Goal: Book appointment/travel/reservation

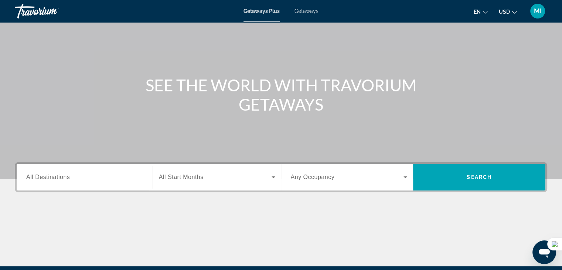
scroll to position [111, 0]
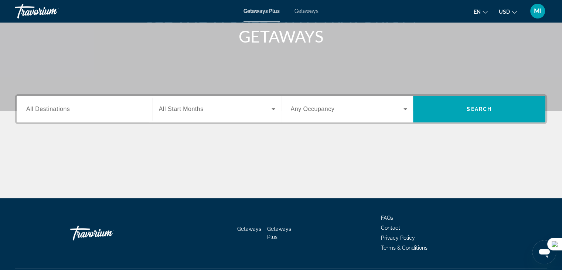
click at [181, 107] on span "All Start Months" at bounding box center [181, 109] width 45 height 6
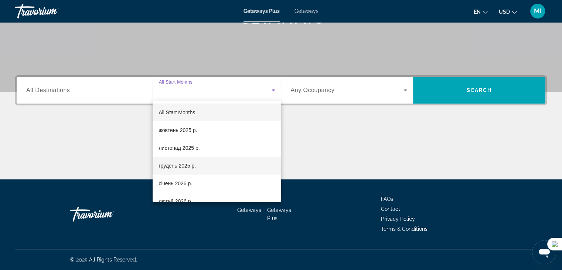
scroll to position [37, 0]
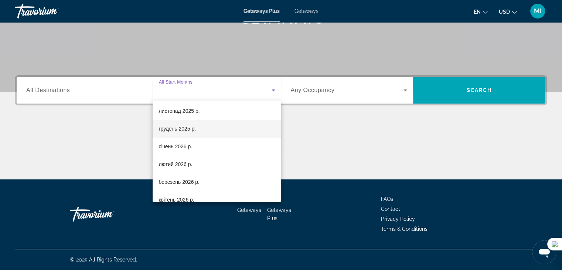
click at [196, 129] on mat-option "грудень 2025 р." at bounding box center [217, 129] width 128 height 18
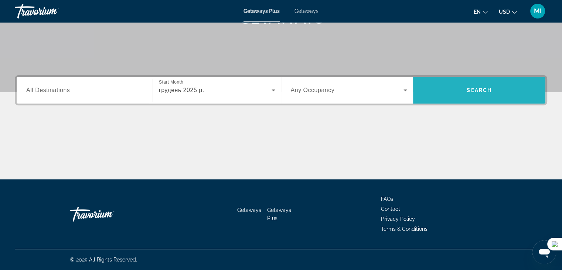
click at [458, 88] on span "Search" at bounding box center [479, 90] width 132 height 18
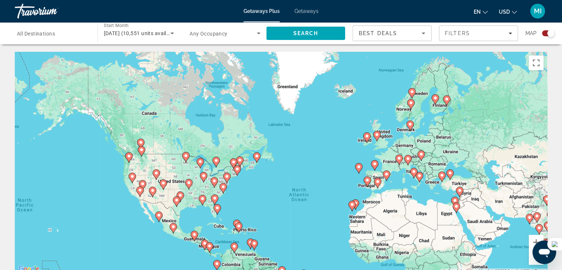
drag, startPoint x: 207, startPoint y: 150, endPoint x: 248, endPoint y: 194, distance: 60.4
click at [248, 194] on div "To activate drag with keyboard, press Alt + Enter. Once in keyboard drag state,…" at bounding box center [281, 163] width 532 height 222
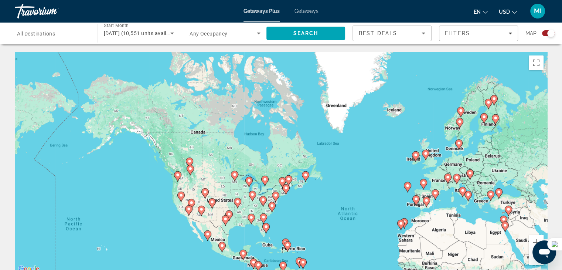
drag, startPoint x: 188, startPoint y: 150, endPoint x: 235, endPoint y: 167, distance: 49.6
click at [235, 167] on div "To activate drag with keyboard, press Alt + Enter. Once in keyboard drag state,…" at bounding box center [281, 163] width 532 height 222
click at [530, 238] on button "Zoom in" at bounding box center [535, 242] width 15 height 15
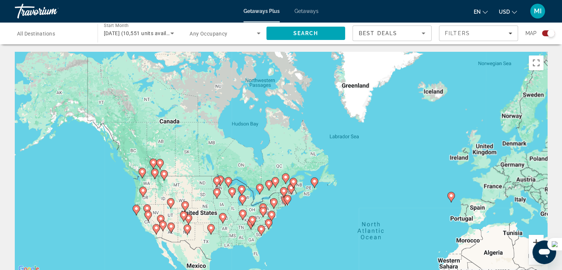
click at [531, 237] on button "Zoom in" at bounding box center [535, 242] width 15 height 15
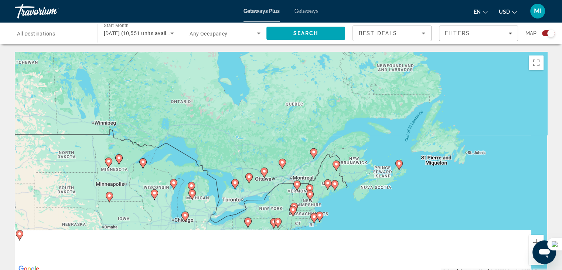
drag, startPoint x: 346, startPoint y: 178, endPoint x: 367, endPoint y: 107, distance: 74.0
click at [367, 107] on div "To activate drag with keyboard, press Alt + Enter. Once in keyboard drag state,…" at bounding box center [281, 163] width 532 height 222
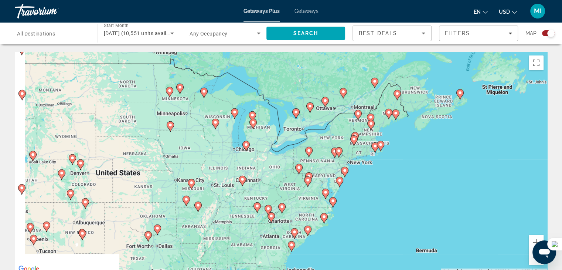
drag, startPoint x: 295, startPoint y: 181, endPoint x: 352, endPoint y: 129, distance: 76.3
click at [352, 129] on div "To activate drag with keyboard, press Alt + Enter. Once in keyboard drag state,…" at bounding box center [281, 163] width 532 height 222
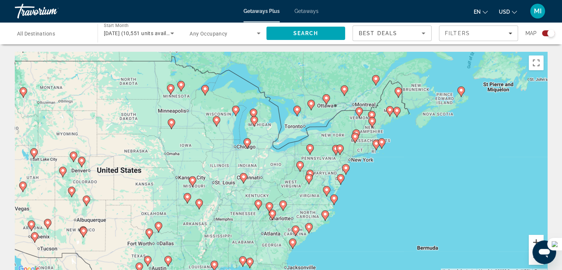
click at [533, 240] on button "Zoom in" at bounding box center [535, 242] width 15 height 15
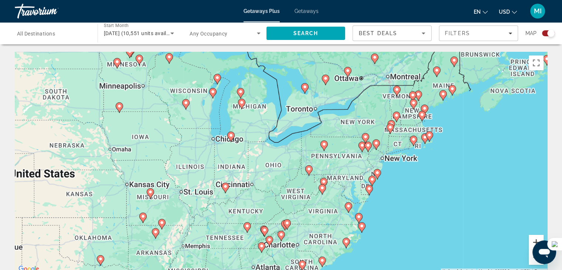
click at [533, 240] on button "Zoom in" at bounding box center [535, 242] width 15 height 15
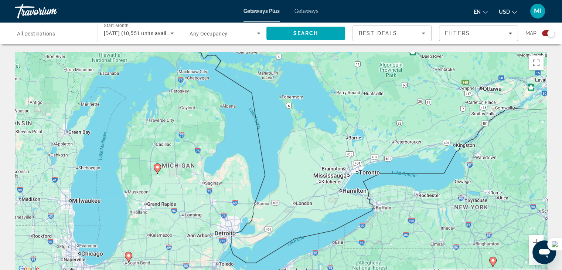
drag, startPoint x: 388, startPoint y: 93, endPoint x: 371, endPoint y: 249, distance: 156.0
click at [371, 249] on div "To activate drag with keyboard, press Alt + Enter. Once in keyboard drag state,…" at bounding box center [281, 163] width 532 height 222
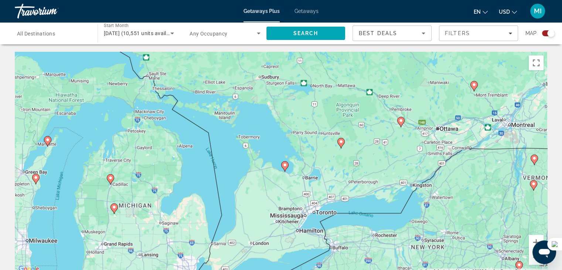
drag, startPoint x: 352, startPoint y: 173, endPoint x: 308, endPoint y: 210, distance: 58.0
click at [308, 210] on div "To activate drag with keyboard, press Alt + Enter. Once in keyboard drag state,…" at bounding box center [281, 163] width 532 height 222
click at [283, 166] on image "Main content" at bounding box center [285, 164] width 4 height 4
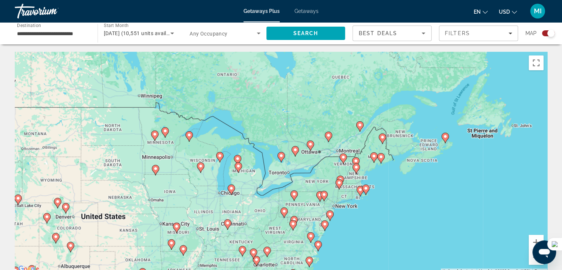
click at [281, 156] on image "Main content" at bounding box center [281, 155] width 4 height 4
type input "**********"
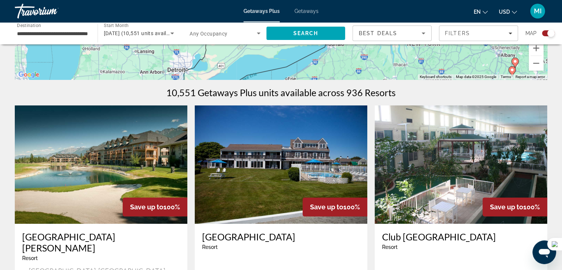
scroll to position [259, 0]
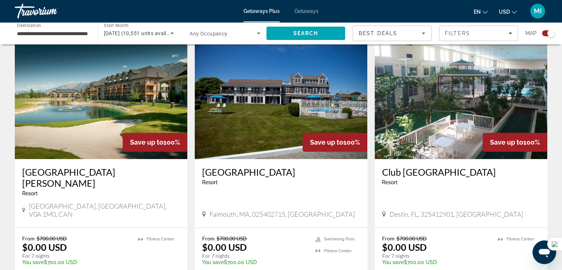
click at [228, 33] on span "Search widget" at bounding box center [222, 33] width 67 height 9
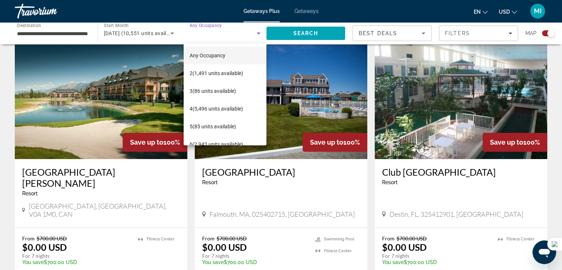
click at [228, 33] on div at bounding box center [281, 135] width 562 height 270
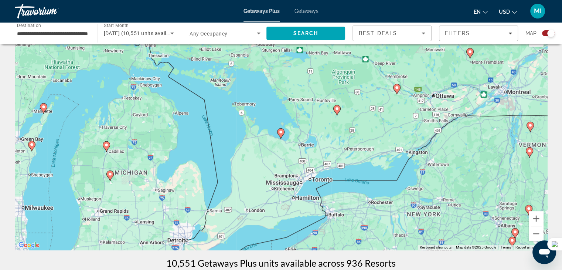
scroll to position [0, 0]
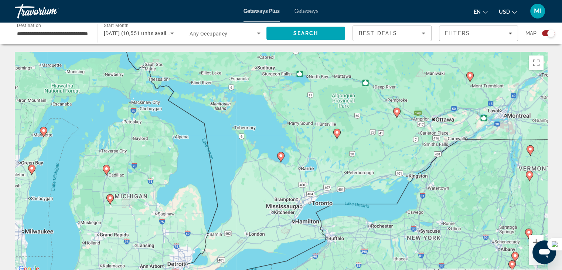
click at [281, 156] on image "Main content" at bounding box center [280, 155] width 4 height 4
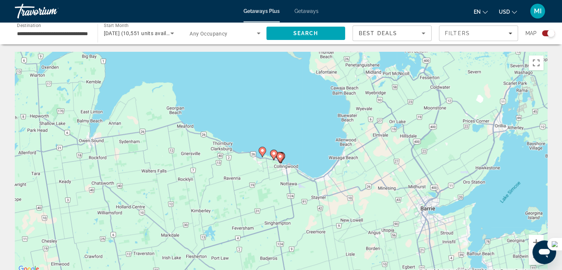
click at [261, 150] on image "Main content" at bounding box center [262, 150] width 4 height 4
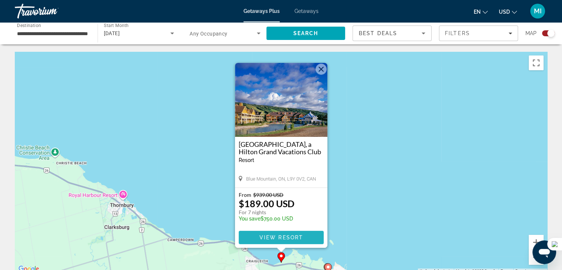
click at [289, 237] on span "View Resort" at bounding box center [281, 237] width 44 height 6
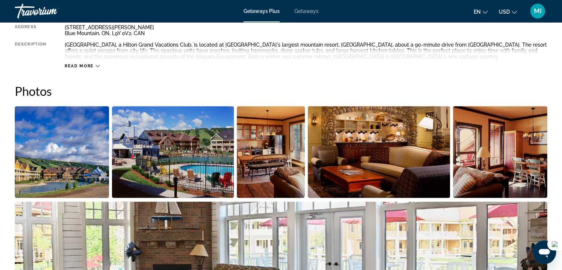
scroll to position [222, 0]
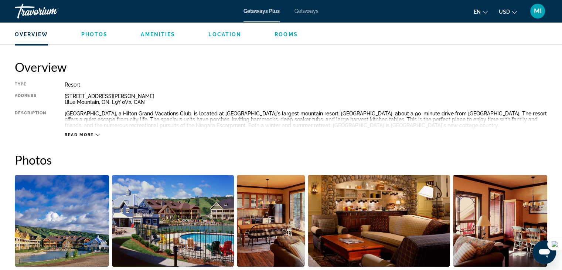
click at [81, 133] on span "Read more" at bounding box center [79, 134] width 29 height 5
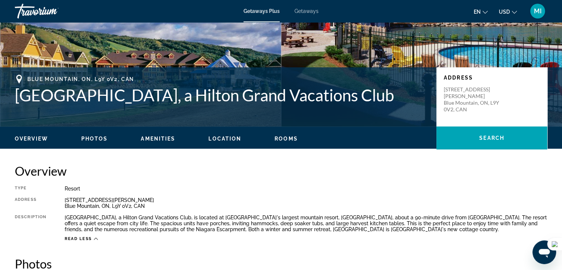
scroll to position [37, 0]
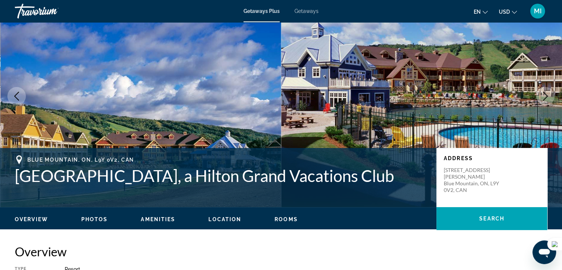
click at [222, 219] on span "Location" at bounding box center [224, 219] width 33 height 6
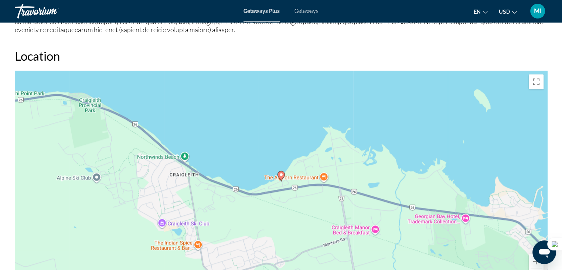
scroll to position [874, 0]
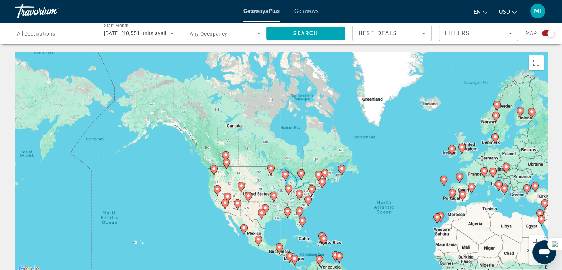
drag, startPoint x: 215, startPoint y: 138, endPoint x: 327, endPoint y: 180, distance: 119.6
click at [333, 186] on div "To activate drag with keyboard, press Alt + Enter. Once in keyboard drag state,…" at bounding box center [281, 163] width 532 height 222
click at [537, 236] on button "Zoom in" at bounding box center [535, 242] width 15 height 15
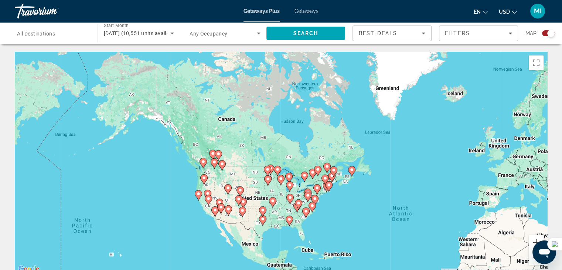
click at [537, 236] on button "Zoom in" at bounding box center [535, 242] width 15 height 15
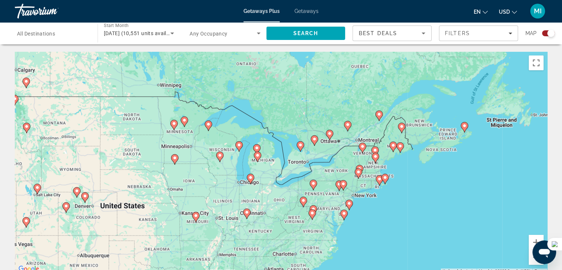
drag, startPoint x: 386, startPoint y: 214, endPoint x: 316, endPoint y: 134, distance: 106.3
click at [326, 133] on gmp-advanced-marker "Main content" at bounding box center [329, 134] width 7 height 11
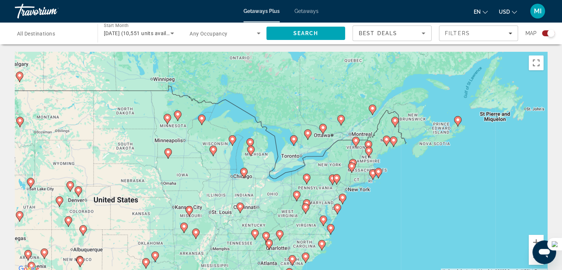
click at [458, 119] on image "Main content" at bounding box center [457, 119] width 4 height 4
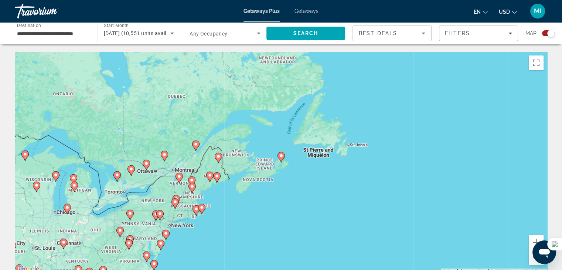
click at [279, 154] on image "Main content" at bounding box center [281, 155] width 4 height 4
type input "**********"
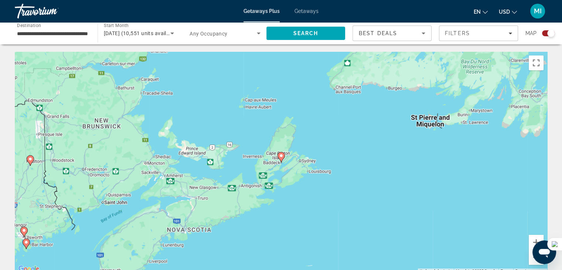
click at [279, 154] on image "Main content" at bounding box center [281, 155] width 4 height 4
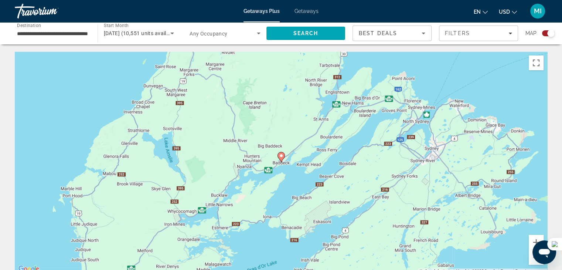
click at [281, 157] on image "Main content" at bounding box center [281, 155] width 4 height 4
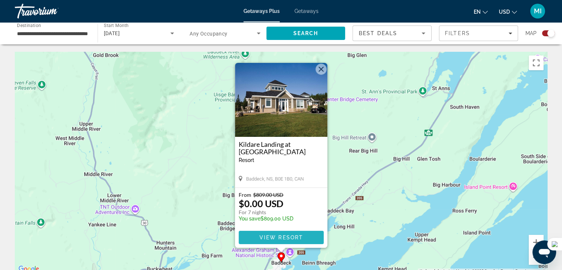
click at [294, 235] on span "View Resort" at bounding box center [281, 237] width 44 height 6
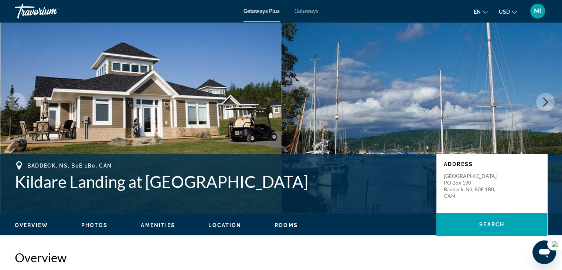
scroll to position [74, 0]
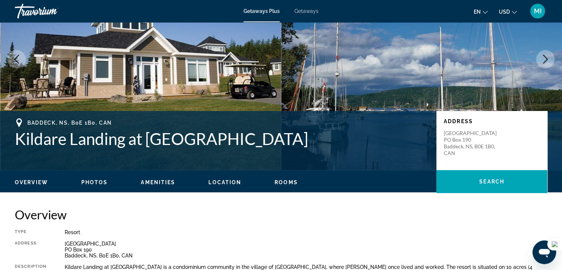
click at [548, 52] on button "Next image" at bounding box center [545, 59] width 18 height 18
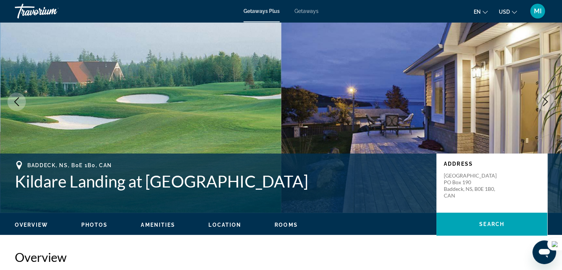
scroll to position [0, 0]
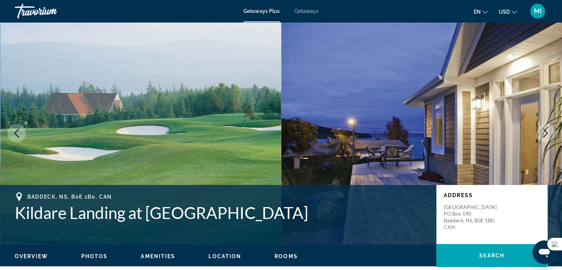
click at [548, 133] on icon "Next image" at bounding box center [545, 133] width 9 height 9
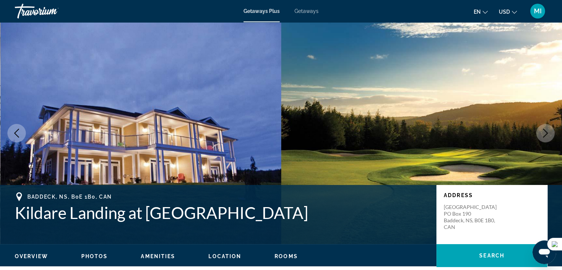
click at [548, 133] on icon "Next image" at bounding box center [545, 133] width 9 height 9
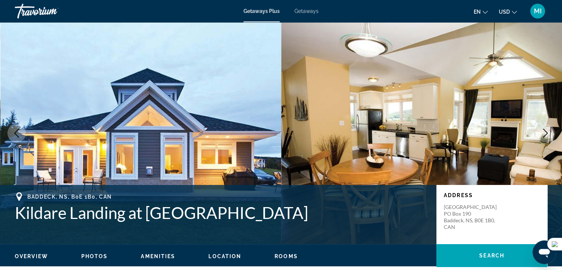
click at [547, 133] on icon "Next image" at bounding box center [545, 133] width 9 height 9
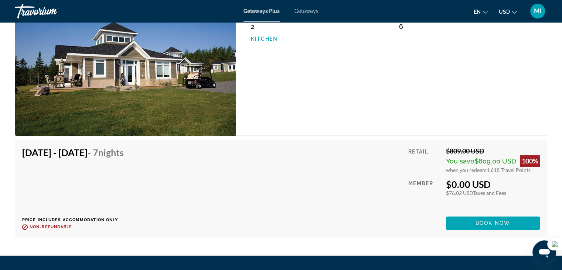
scroll to position [1182, 0]
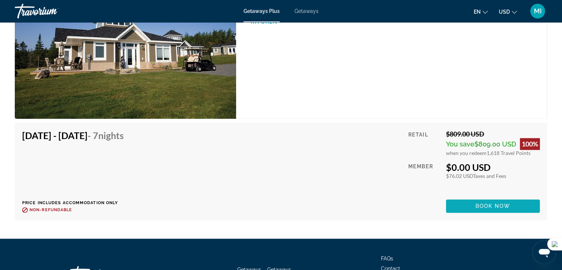
click at [483, 206] on span "Book now" at bounding box center [492, 206] width 35 height 6
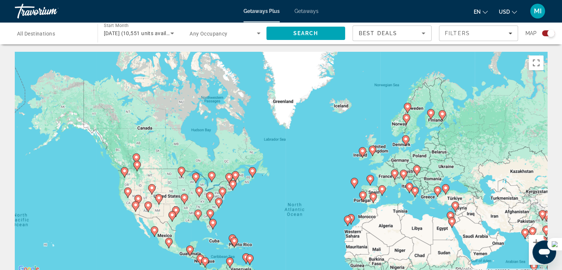
drag, startPoint x: 160, startPoint y: 101, endPoint x: 196, endPoint y: 160, distance: 68.7
click at [196, 160] on div "To activate drag with keyboard, press Alt + Enter. Once in keyboard drag state,…" at bounding box center [281, 163] width 532 height 222
click at [135, 161] on icon "Main content" at bounding box center [137, 166] width 7 height 10
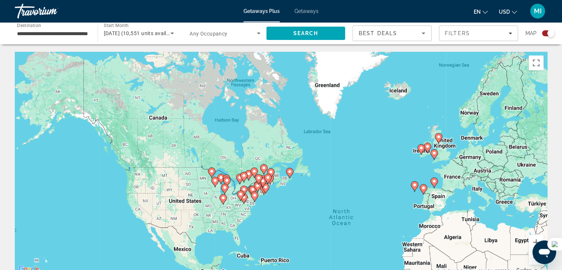
click at [136, 162] on div "To activate drag with keyboard, press Alt + Enter. Once in keyboard drag state,…" at bounding box center [281, 163] width 532 height 222
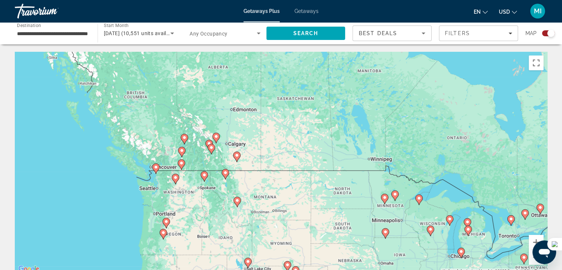
click at [173, 140] on div "To activate drag with keyboard, press Alt + Enter. Once in keyboard drag state,…" at bounding box center [281, 163] width 532 height 222
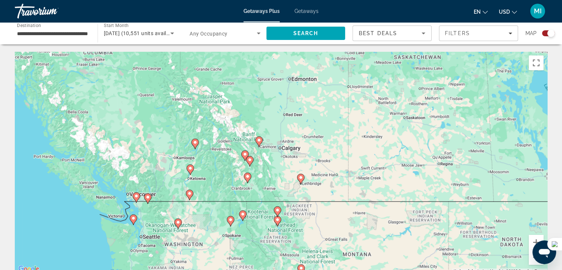
click at [152, 161] on div "To activate drag with keyboard, press Alt + Enter. Once in keyboard drag state,…" at bounding box center [281, 163] width 532 height 222
click at [152, 160] on div "To activate drag with keyboard, press Alt + Enter. Once in keyboard drag state,…" at bounding box center [281, 163] width 532 height 222
click at [153, 160] on div "To activate drag with keyboard, press Alt + Enter. Once in keyboard drag state,…" at bounding box center [281, 163] width 532 height 222
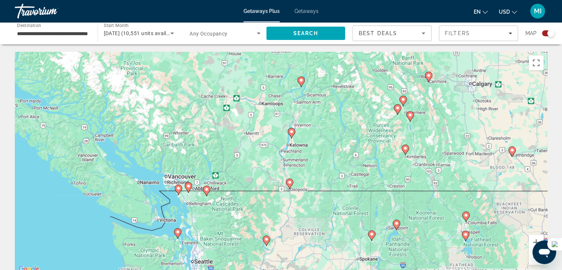
drag, startPoint x: 145, startPoint y: 215, endPoint x: 205, endPoint y: 166, distance: 78.2
click at [210, 163] on div "To activate drag with keyboard, press Alt + Enter. Once in keyboard drag state,…" at bounding box center [281, 163] width 532 height 222
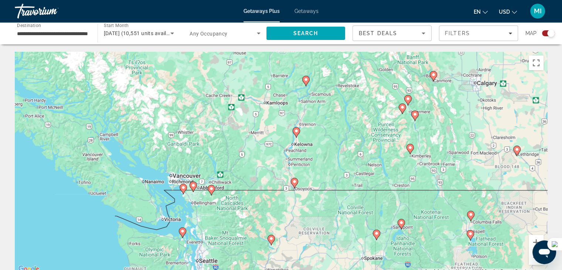
click at [188, 177] on div "To activate drag with keyboard, press Alt + Enter. Once in keyboard drag state,…" at bounding box center [281, 163] width 532 height 222
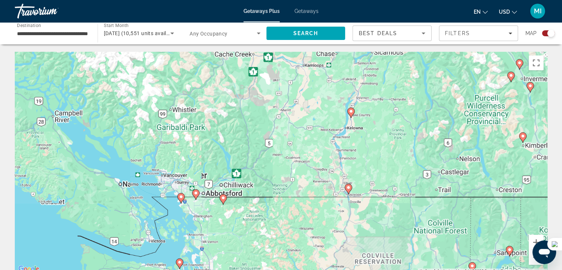
click at [188, 175] on div "To activate drag with keyboard, press Alt + Enter. Once in keyboard drag state,…" at bounding box center [281, 163] width 532 height 222
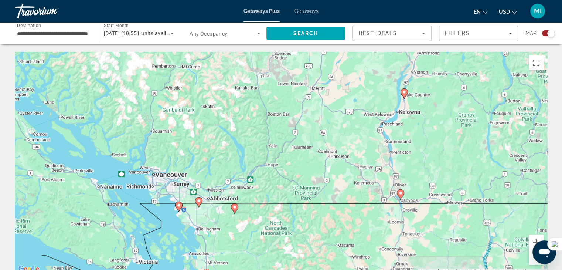
click at [189, 174] on div "To activate drag with keyboard, press Alt + Enter. Once in keyboard drag state,…" at bounding box center [281, 163] width 532 height 222
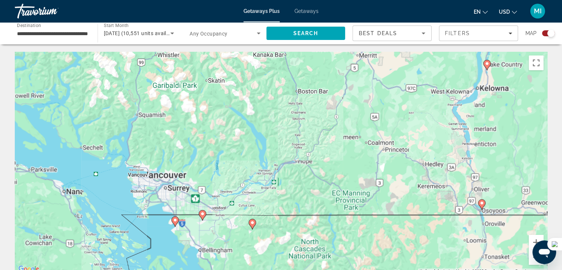
click at [189, 174] on div "To activate drag with keyboard, press Alt + Enter. Once in keyboard drag state,…" at bounding box center [281, 163] width 532 height 222
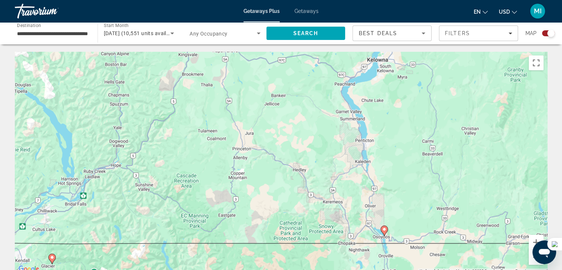
drag, startPoint x: 352, startPoint y: 173, endPoint x: 122, endPoint y: 182, distance: 229.9
click at [122, 182] on div "To activate drag with keyboard, press Alt + Enter. Once in keyboard drag state,…" at bounding box center [281, 163] width 532 height 222
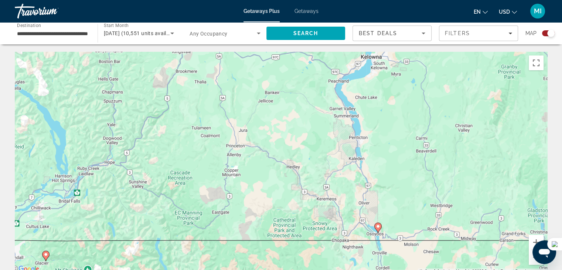
click at [378, 228] on icon "Main content" at bounding box center [377, 228] width 7 height 10
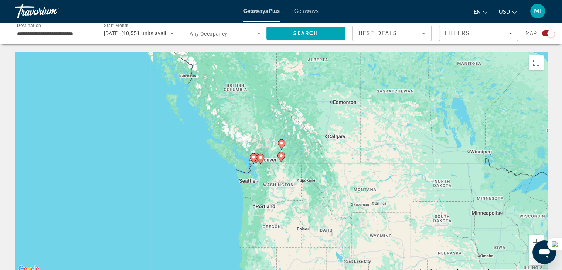
click at [281, 144] on image "Main content" at bounding box center [281, 143] width 4 height 4
type input "**********"
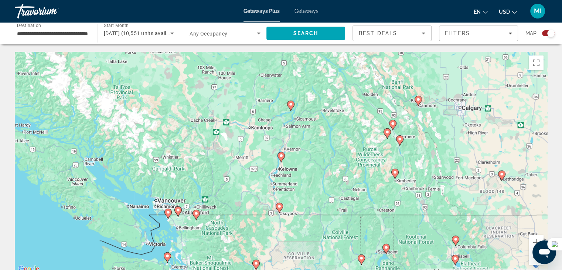
click at [281, 157] on image "Main content" at bounding box center [281, 155] width 4 height 4
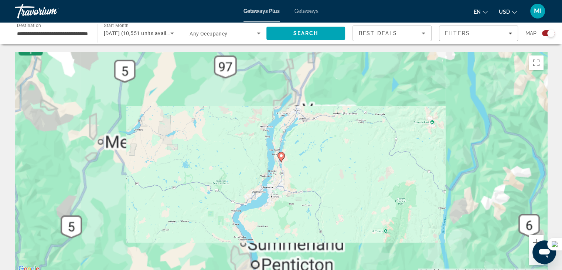
click at [281, 157] on image "Main content" at bounding box center [281, 155] width 4 height 4
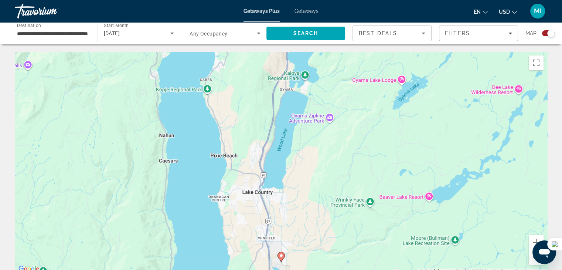
click at [280, 254] on image "Main content" at bounding box center [281, 255] width 4 height 4
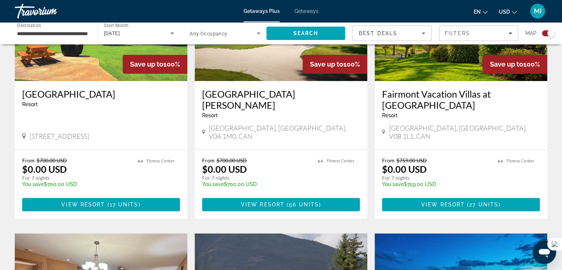
scroll to position [369, 0]
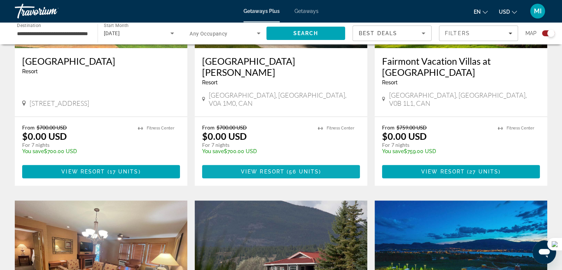
click at [256, 168] on span "View Resort" at bounding box center [263, 171] width 44 height 6
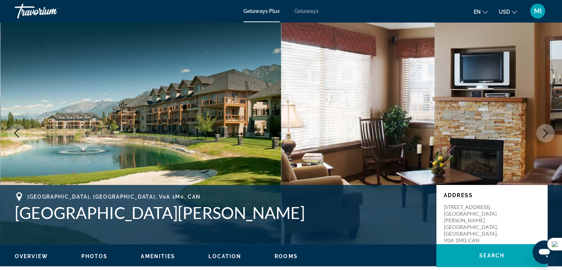
click at [548, 131] on icon "Next image" at bounding box center [545, 133] width 9 height 9
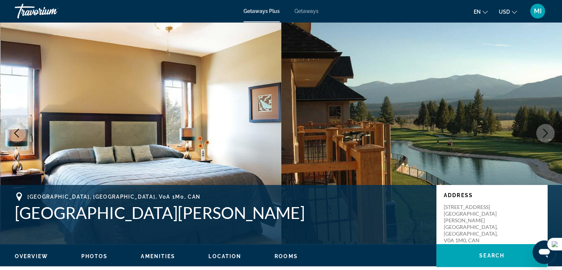
click at [545, 131] on icon "Next image" at bounding box center [545, 133] width 5 height 9
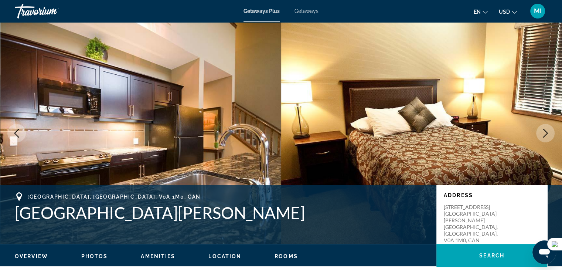
click at [545, 131] on icon "Next image" at bounding box center [545, 133] width 5 height 9
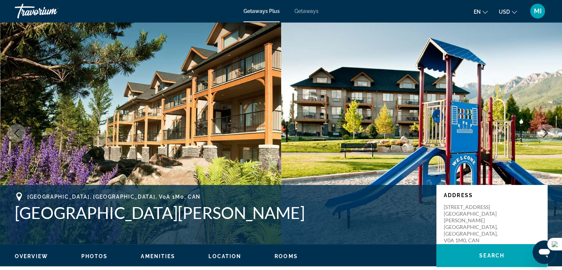
click at [546, 131] on icon "Next image" at bounding box center [545, 133] width 9 height 9
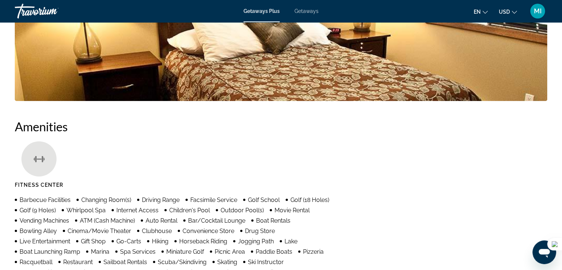
scroll to position [554, 0]
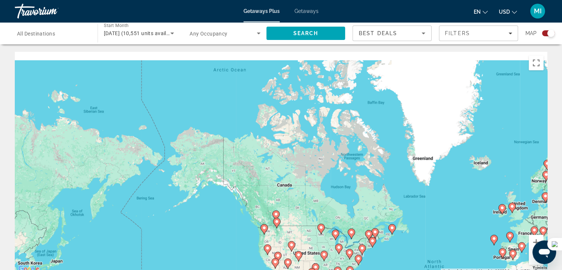
drag, startPoint x: 161, startPoint y: 110, endPoint x: 336, endPoint y: 226, distance: 210.5
click at [336, 226] on div "To activate drag with keyboard, press Alt + Enter. Once in keyboard drag state,…" at bounding box center [281, 163] width 532 height 222
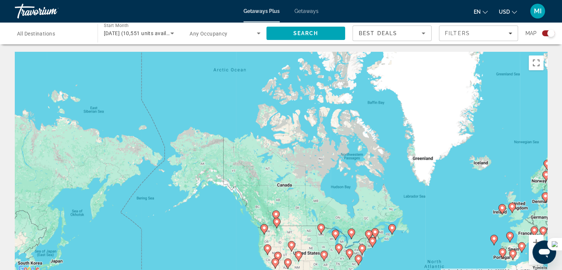
click at [53, 34] on span "All Destinations" at bounding box center [36, 34] width 38 height 6
click at [53, 34] on input "Destination All Destinations" at bounding box center [52, 33] width 71 height 9
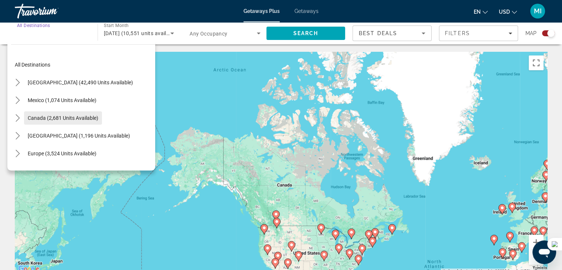
click at [55, 122] on span "Select destination: Canada (2,681 units available)" at bounding box center [63, 118] width 78 height 18
type input "**********"
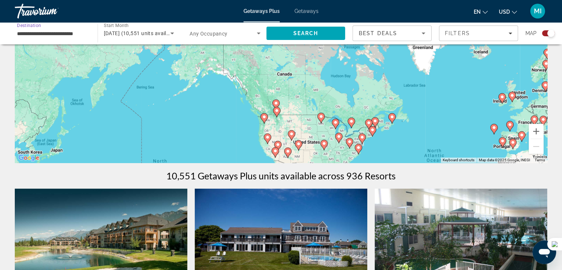
scroll to position [259, 0]
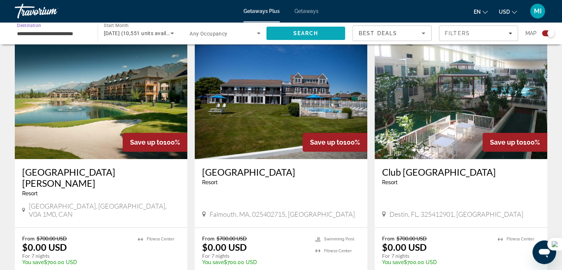
click at [301, 30] on span "Search" at bounding box center [305, 33] width 79 height 18
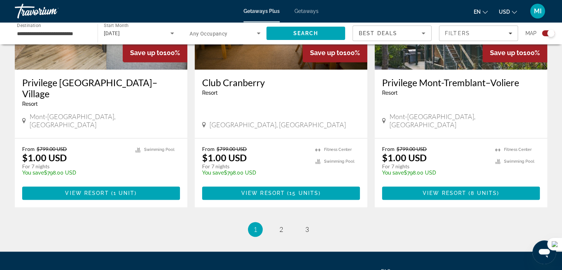
scroll to position [1176, 0]
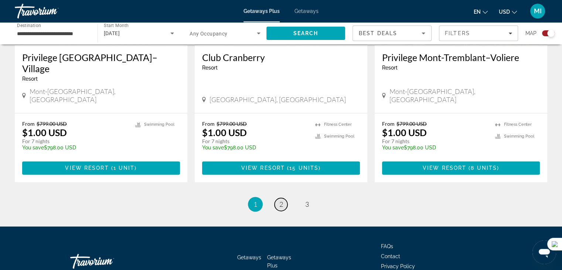
click at [279, 200] on span "2" at bounding box center [281, 204] width 4 height 8
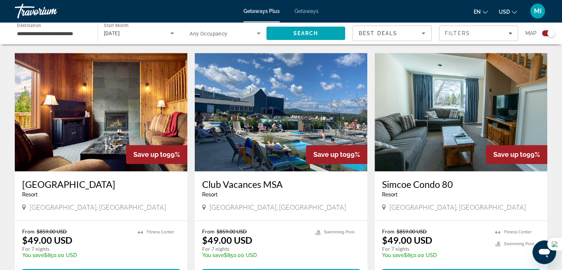
scroll to position [1034, 0]
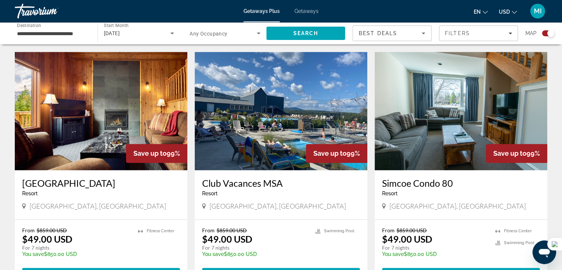
click at [242, 120] on img "Main content" at bounding box center [281, 111] width 172 height 118
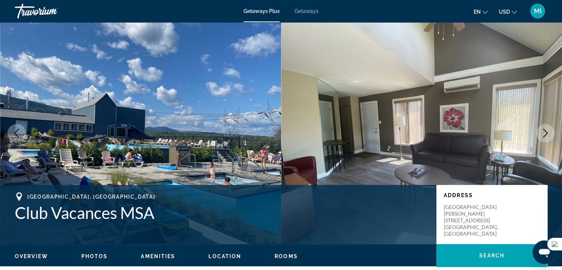
click at [545, 131] on icon "Next image" at bounding box center [545, 133] width 5 height 9
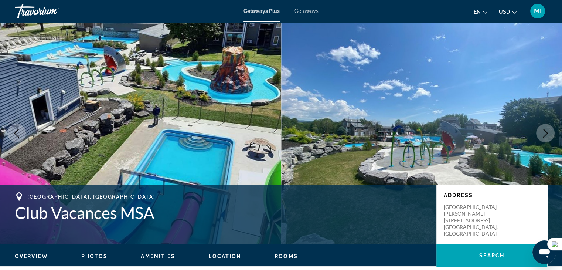
click at [545, 131] on icon "Next image" at bounding box center [545, 133] width 5 height 9
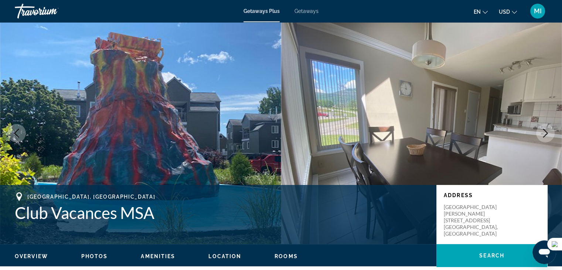
click at [545, 131] on icon "Next image" at bounding box center [545, 133] width 5 height 9
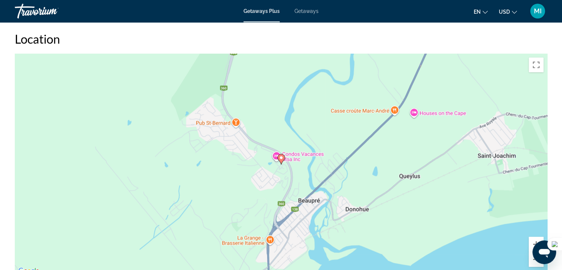
scroll to position [1108, 0]
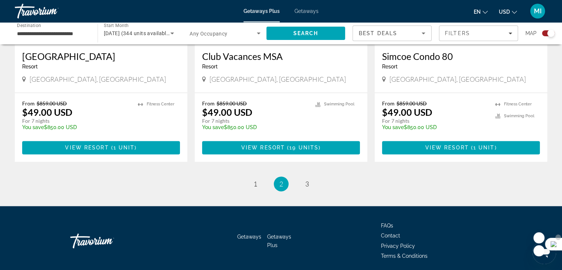
scroll to position [1165, 0]
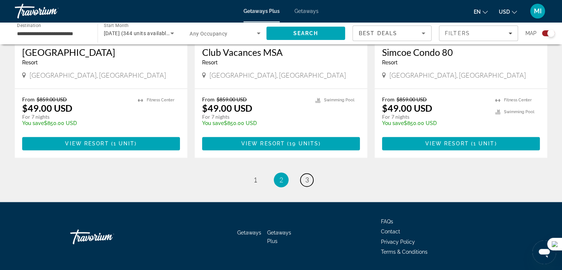
click at [308, 175] on span "3" at bounding box center [307, 179] width 4 height 8
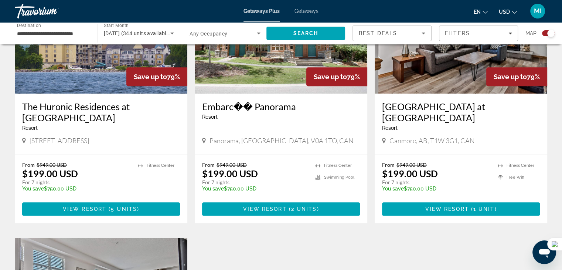
scroll to position [812, 0]
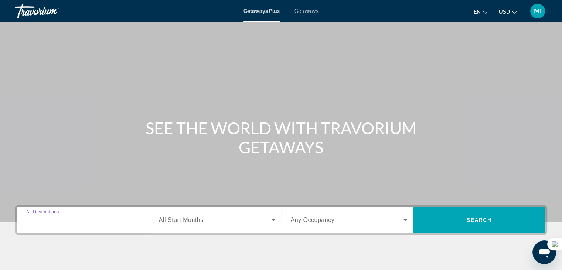
click at [125, 217] on input "Destination All Destinations" at bounding box center [84, 220] width 117 height 9
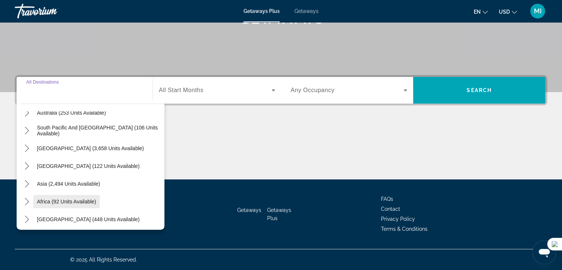
scroll to position [120, 0]
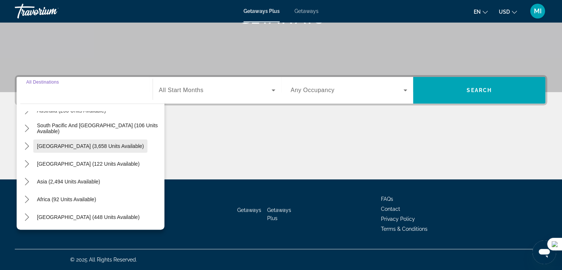
click at [77, 150] on span "Select destination: South America (3,658 units available)" at bounding box center [90, 146] width 114 height 18
type input "**********"
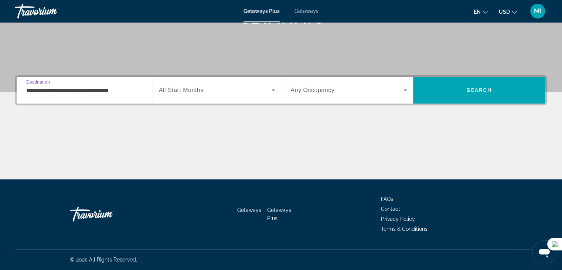
click at [237, 89] on span "Search widget" at bounding box center [215, 90] width 113 height 9
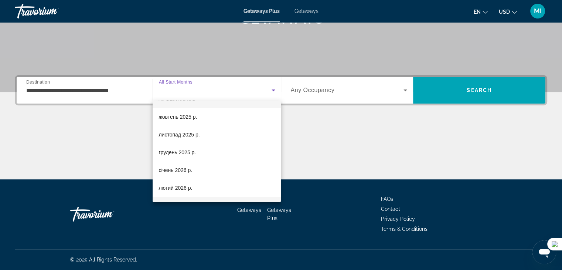
scroll to position [37, 0]
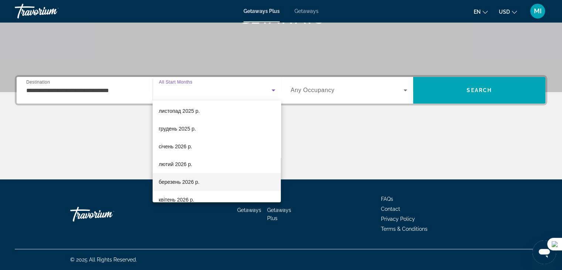
click at [173, 184] on span "березень 2026 р." at bounding box center [178, 181] width 41 height 9
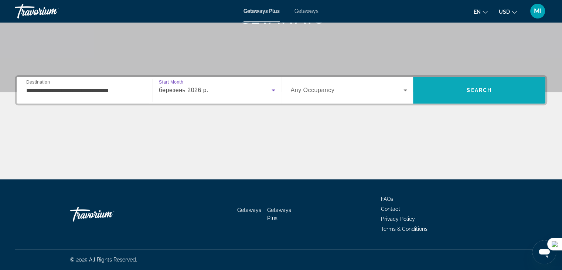
click at [459, 86] on span "Search" at bounding box center [479, 90] width 132 height 18
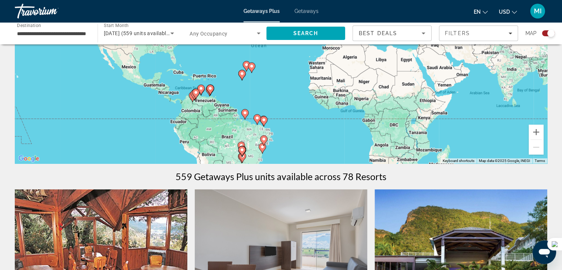
scroll to position [111, 0]
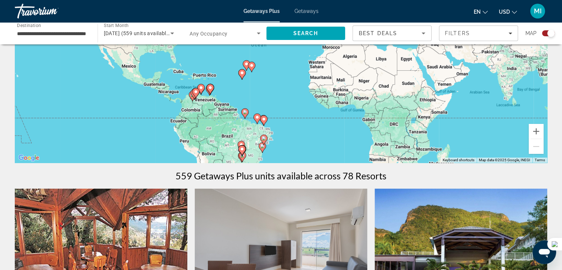
click at [59, 34] on input "**********" at bounding box center [52, 33] width 71 height 9
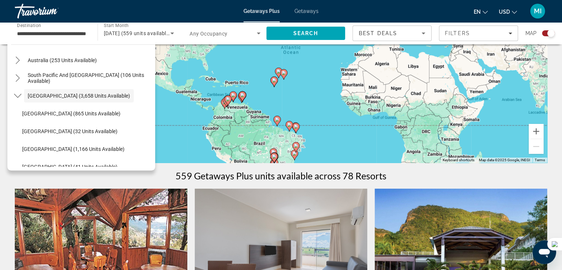
drag, startPoint x: 296, startPoint y: 126, endPoint x: 327, endPoint y: 132, distance: 31.5
click at [327, 132] on div "To activate drag with keyboard, press Alt + Enter. Once in keyboard drag state,…" at bounding box center [281, 52] width 532 height 222
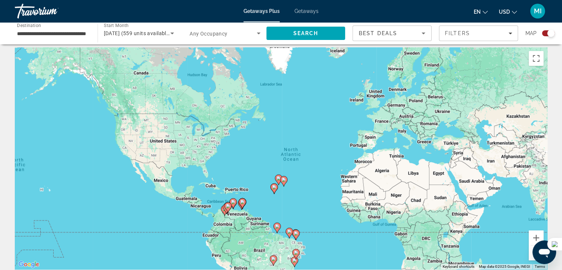
scroll to position [0, 0]
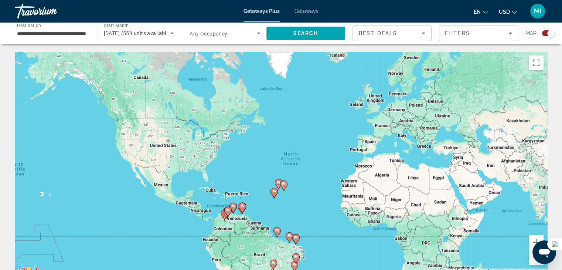
click at [248, 194] on div "To activate drag with keyboard, press Alt + Enter. Once in keyboard drag state,…" at bounding box center [281, 163] width 532 height 222
click at [534, 237] on button "Zoom in" at bounding box center [535, 242] width 15 height 15
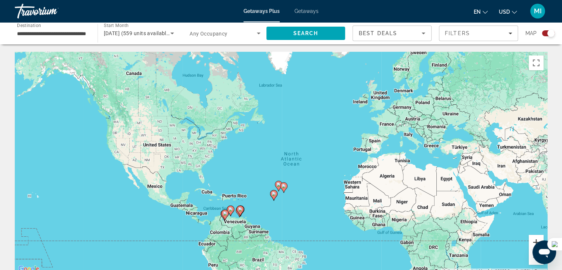
click at [534, 237] on button "Zoom in" at bounding box center [535, 242] width 15 height 15
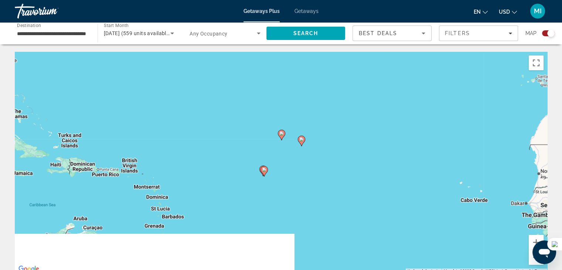
drag, startPoint x: 335, startPoint y: 228, endPoint x: 345, endPoint y: 89, distance: 139.6
click at [345, 89] on div "To activate drag with keyboard, press Alt + Enter. Once in keyboard drag state,…" at bounding box center [281, 163] width 532 height 222
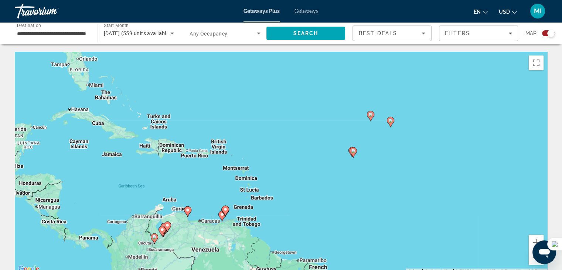
drag, startPoint x: 134, startPoint y: 190, endPoint x: 239, endPoint y: 188, distance: 104.5
click at [239, 188] on div "To activate drag with keyboard, press Alt + Enter. Once in keyboard drag state,…" at bounding box center [281, 163] width 532 height 222
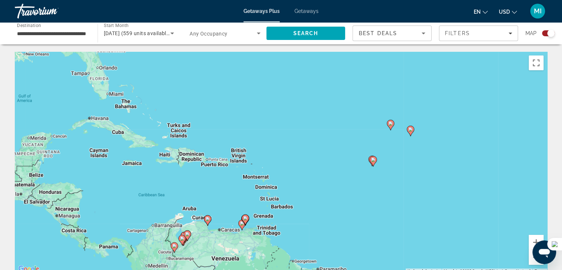
click at [132, 163] on div "To activate drag with keyboard, press Alt + Enter. Once in keyboard drag state,…" at bounding box center [281, 163] width 532 height 222
click at [81, 32] on input "**********" at bounding box center [52, 33] width 71 height 9
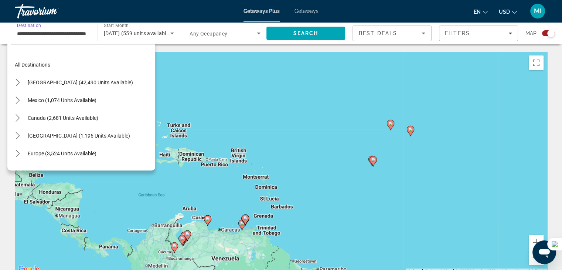
scroll to position [97, 0]
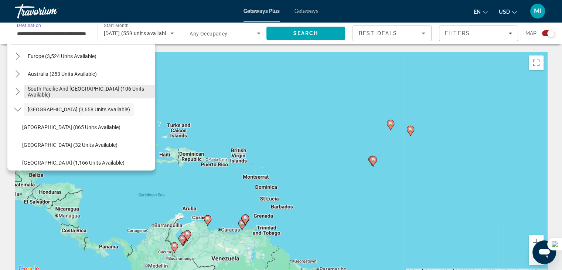
click at [65, 92] on span "South Pacific and Oceania (106 units available)" at bounding box center [90, 92] width 124 height 12
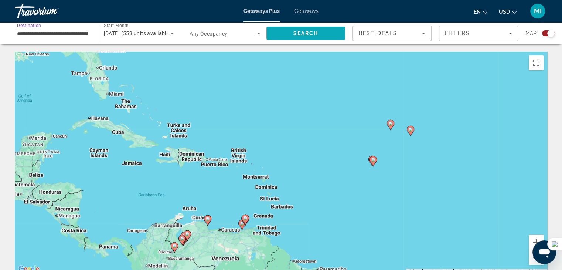
click at [314, 31] on span "Search" at bounding box center [305, 33] width 25 height 6
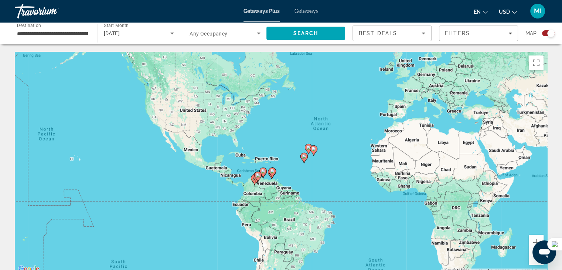
click at [79, 31] on input "**********" at bounding box center [52, 33] width 71 height 9
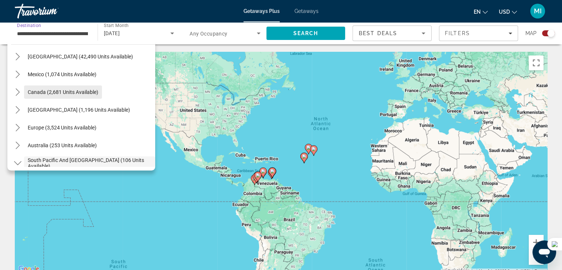
scroll to position [37, 0]
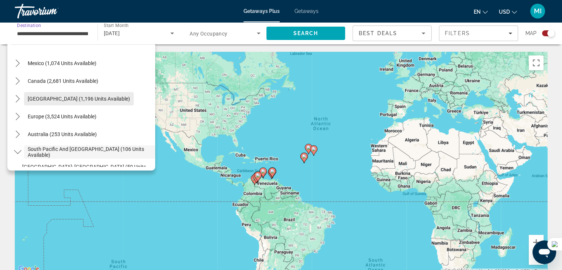
click at [48, 101] on span "Caribbean & Atlantic Islands (1,196 units available)" at bounding box center [79, 99] width 102 height 6
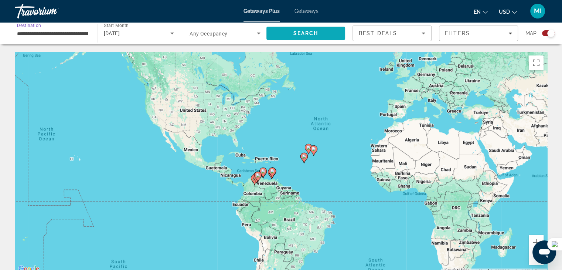
click at [324, 30] on span "Search" at bounding box center [305, 33] width 79 height 18
click at [71, 30] on input "**********" at bounding box center [52, 33] width 71 height 9
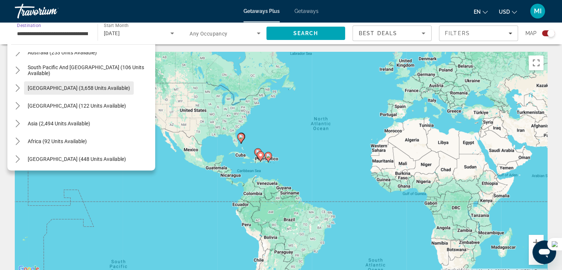
scroll to position [226, 0]
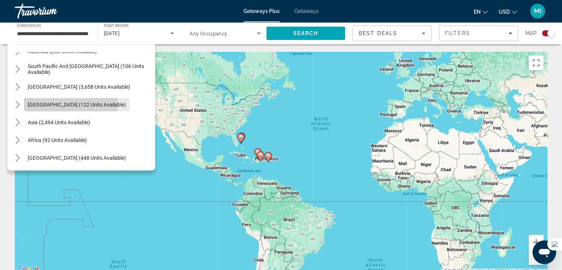
click at [52, 101] on span "Select destination: Central America (122 units available)" at bounding box center [77, 105] width 106 height 18
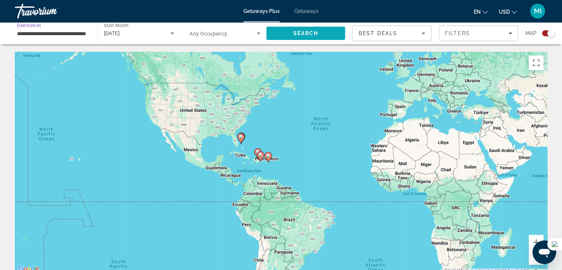
click at [319, 32] on span "Search" at bounding box center [305, 33] width 79 height 18
click at [75, 35] on input "**********" at bounding box center [52, 33] width 71 height 9
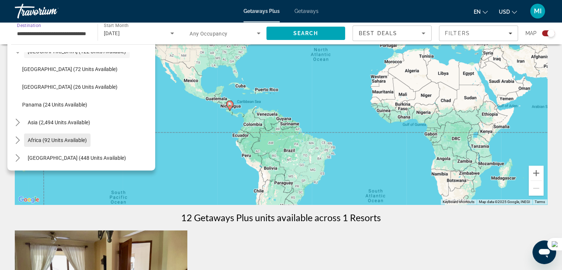
scroll to position [74, 0]
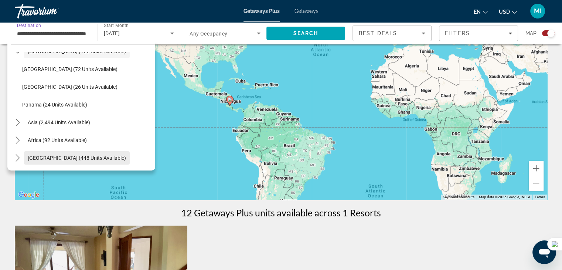
click at [69, 158] on span "Middle East (448 units available)" at bounding box center [77, 158] width 98 height 6
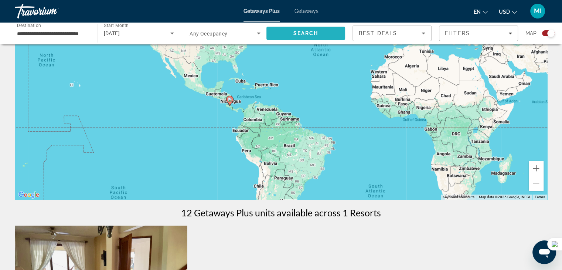
click at [289, 30] on span "Search" at bounding box center [305, 33] width 79 height 18
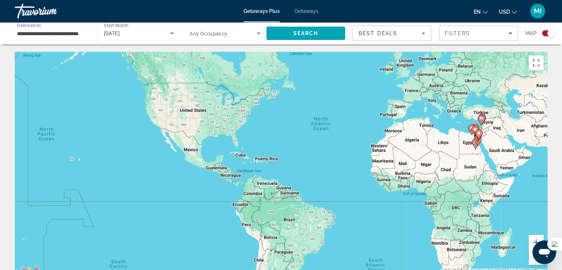
click at [64, 33] on input "**********" at bounding box center [52, 33] width 71 height 9
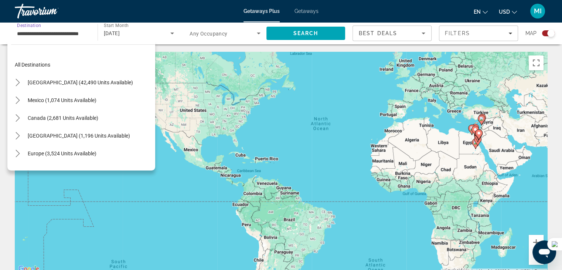
scroll to position [168, 0]
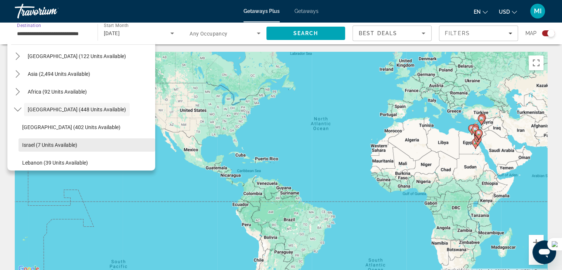
click at [62, 144] on span "Israel (7 units available)" at bounding box center [49, 145] width 55 height 6
type input "**********"
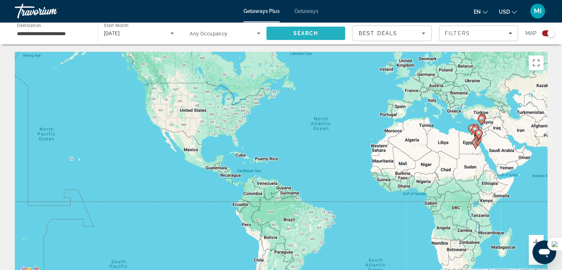
click at [316, 34] on span "Search" at bounding box center [305, 33] width 25 height 6
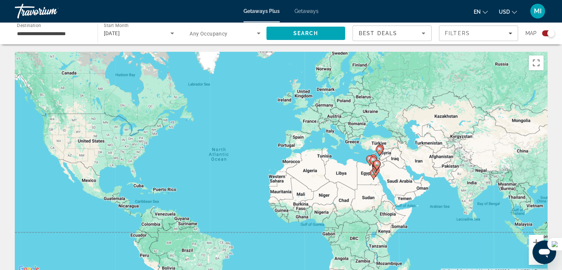
drag, startPoint x: 476, startPoint y: 127, endPoint x: 359, endPoint y: 159, distance: 120.5
click at [371, 158] on image "Main content" at bounding box center [373, 160] width 4 height 4
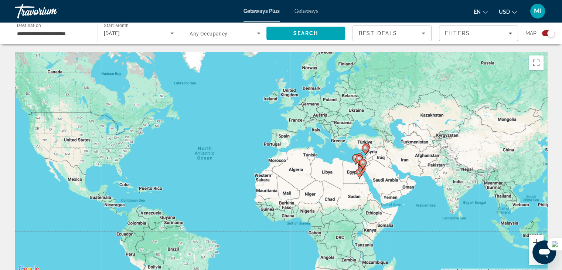
click at [535, 240] on button "Zoom in" at bounding box center [535, 242] width 15 height 15
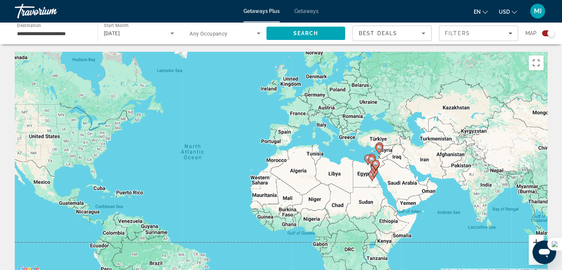
click at [535, 240] on button "Zoom in" at bounding box center [535, 242] width 15 height 15
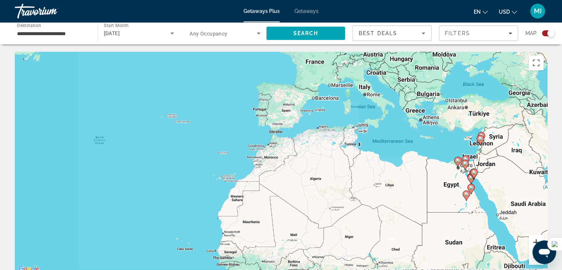
click at [535, 240] on button "Zoom in" at bounding box center [535, 242] width 15 height 15
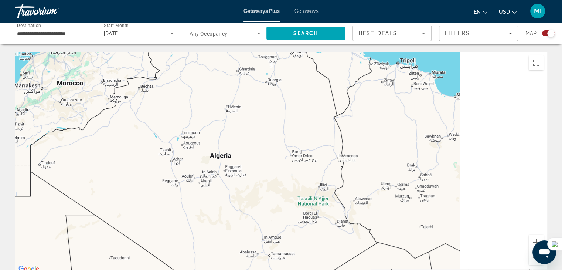
drag, startPoint x: 486, startPoint y: 200, endPoint x: 259, endPoint y: 129, distance: 238.2
click at [259, 129] on div "To activate drag with keyboard, press Alt + Enter. Once in keyboard drag state,…" at bounding box center [281, 163] width 532 height 222
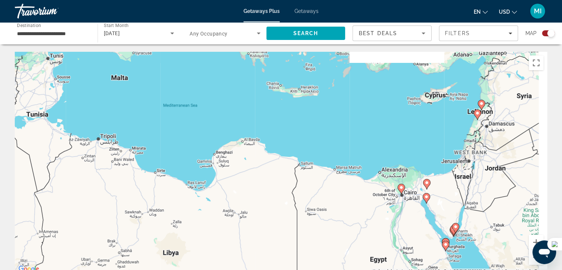
drag, startPoint x: 411, startPoint y: 138, endPoint x: 239, endPoint y: 198, distance: 182.1
click at [241, 203] on div "To activate drag with keyboard, press Alt + Enter. Once in keyboard drag state,…" at bounding box center [281, 163] width 532 height 222
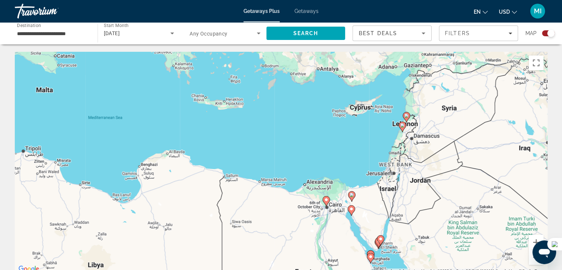
drag, startPoint x: 494, startPoint y: 140, endPoint x: 446, endPoint y: 112, distance: 55.3
click at [444, 139] on div "To activate drag with keyboard, press Alt + Enter. Once in keyboard drag state,…" at bounding box center [281, 163] width 532 height 222
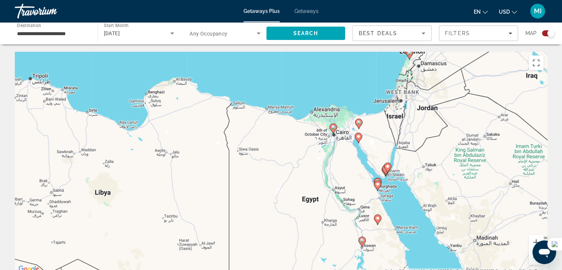
drag, startPoint x: 407, startPoint y: 196, endPoint x: 413, endPoint y: 133, distance: 63.1
click at [413, 133] on div "To activate drag with keyboard, press Alt + Enter. Once in keyboard drag state,…" at bounding box center [281, 163] width 532 height 222
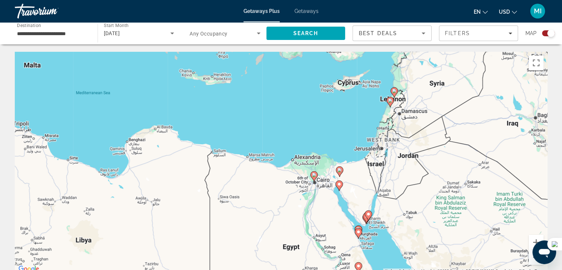
drag, startPoint x: 393, startPoint y: 123, endPoint x: 359, endPoint y: 174, distance: 60.9
click at [367, 172] on div "To activate drag with keyboard, press Alt + Enter. Once in keyboard drag state,…" at bounding box center [281, 163] width 532 height 222
